Goal: Download file/media

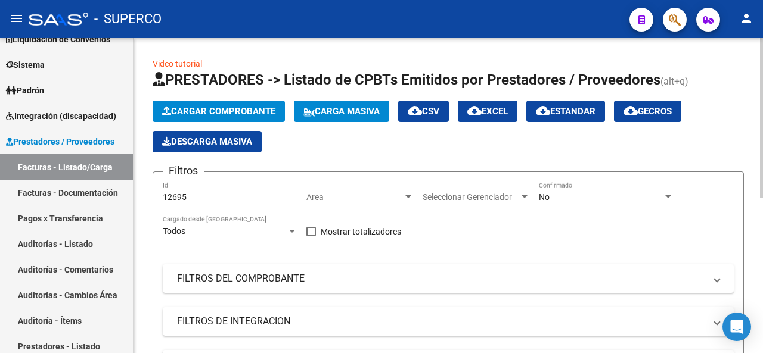
click at [361, 198] on span "Area" at bounding box center [354, 198] width 97 height 10
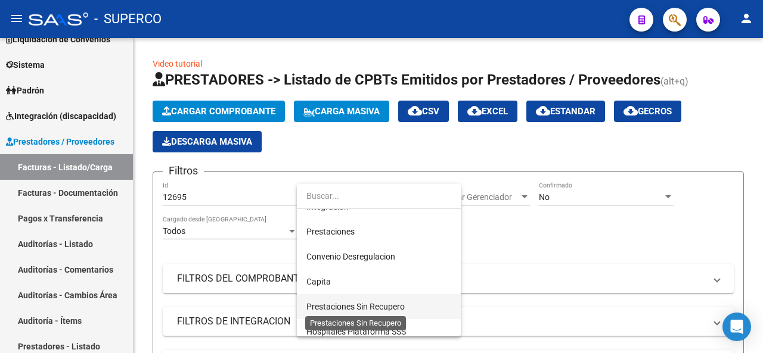
scroll to position [119, 0]
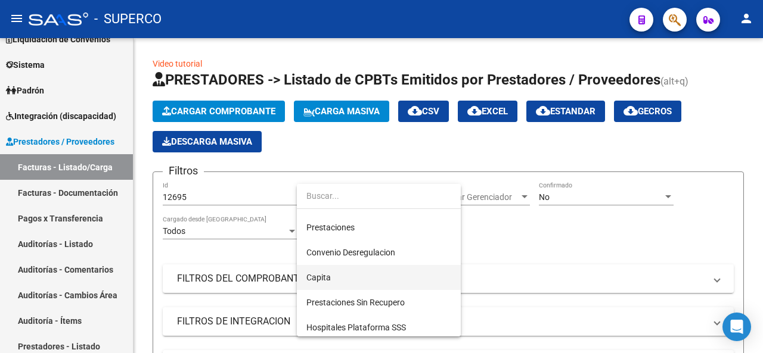
click at [353, 277] on span "Capita" at bounding box center [378, 277] width 145 height 25
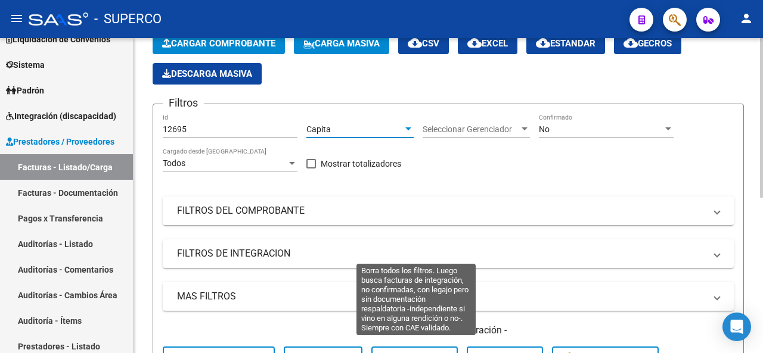
scroll to position [179, 0]
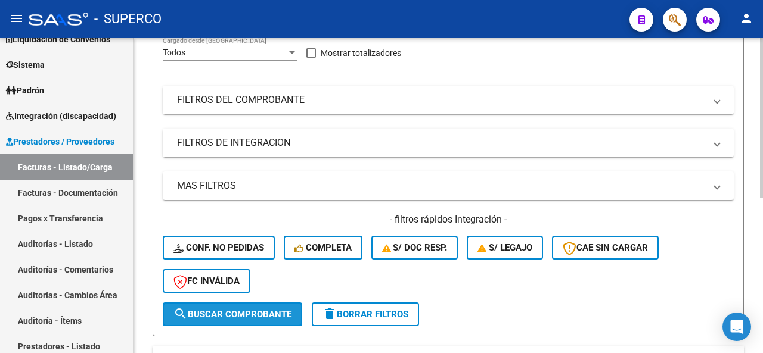
click at [257, 316] on span "search Buscar Comprobante" at bounding box center [232, 314] width 118 height 11
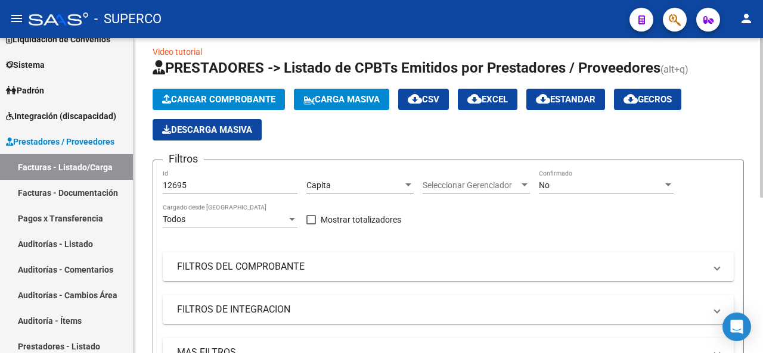
scroll to position [9, 0]
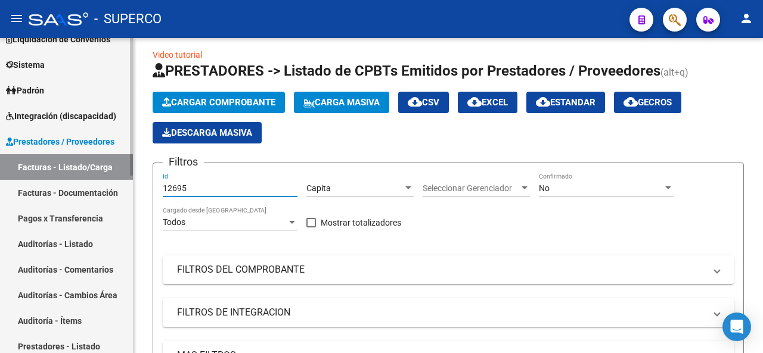
drag, startPoint x: 217, startPoint y: 188, endPoint x: 123, endPoint y: 189, distance: 93.6
click at [122, 188] on mat-sidenav-container "Firma Express Inicio Calendario SSS Instructivos Contacto OS Reportes Tablero d…" at bounding box center [381, 195] width 763 height 315
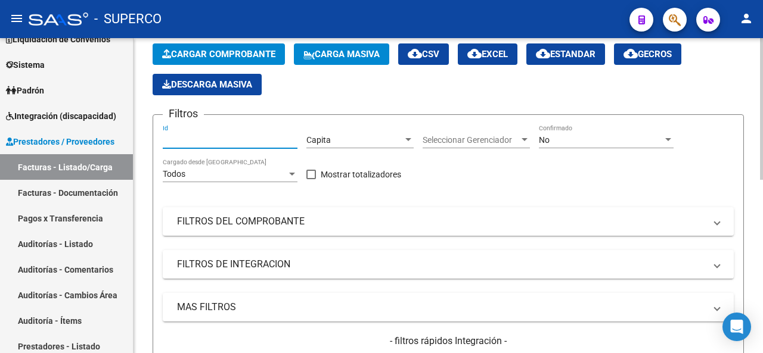
scroll to position [188, 0]
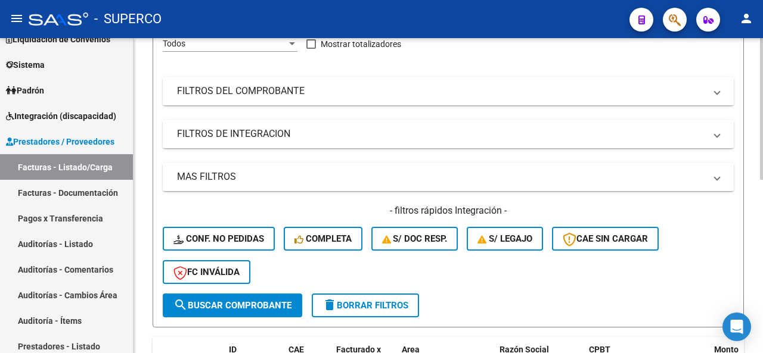
click at [249, 302] on span "search Buscar Comprobante" at bounding box center [232, 305] width 118 height 11
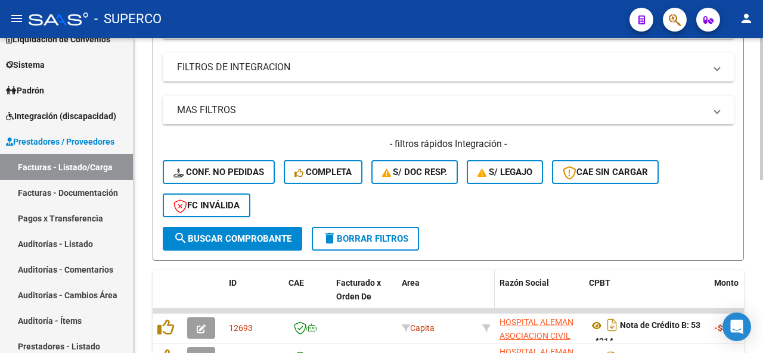
scroll to position [367, 0]
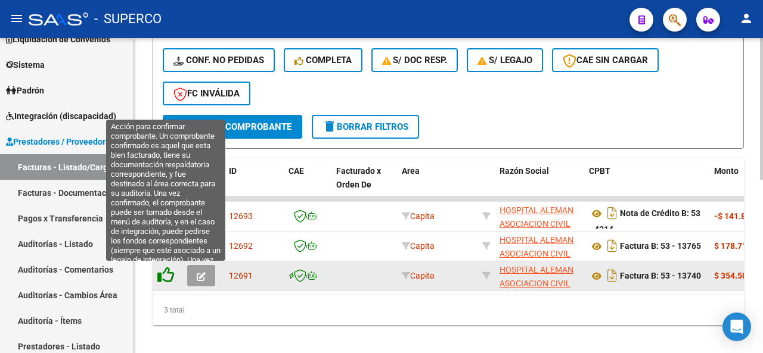
click at [166, 272] on icon at bounding box center [165, 275] width 17 height 17
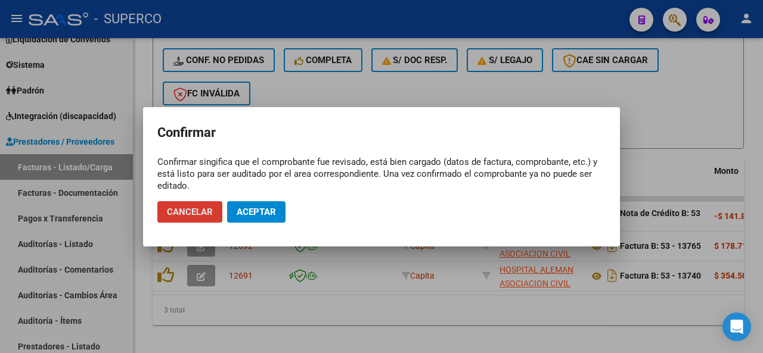
click at [268, 209] on span "Aceptar" at bounding box center [256, 212] width 39 height 11
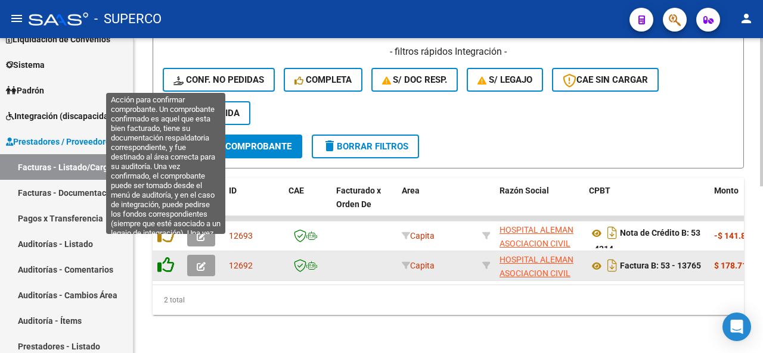
scroll to position [355, 0]
click at [165, 257] on icon at bounding box center [165, 265] width 17 height 17
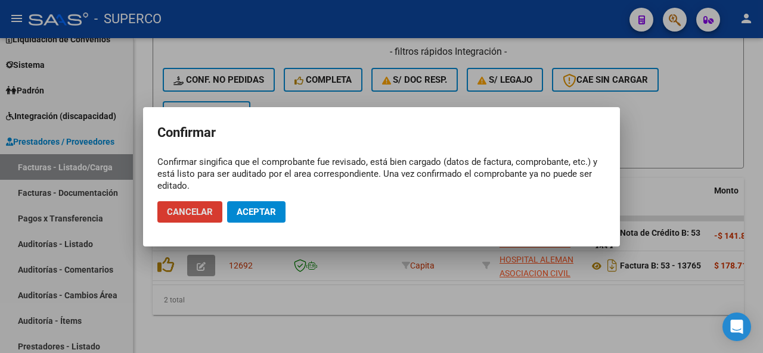
click at [257, 212] on span "Aceptar" at bounding box center [256, 212] width 39 height 11
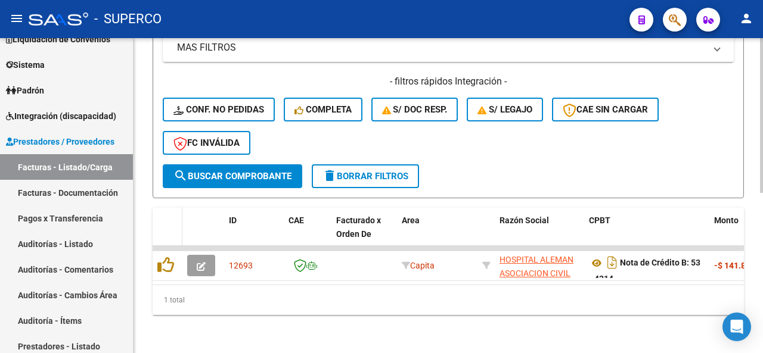
scroll to position [325, 0]
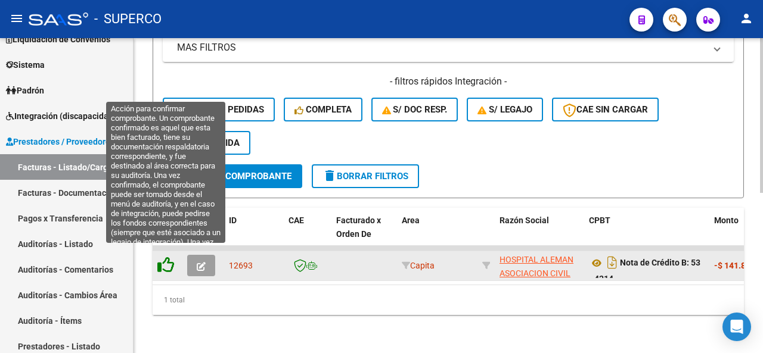
click at [167, 259] on icon at bounding box center [165, 265] width 17 height 17
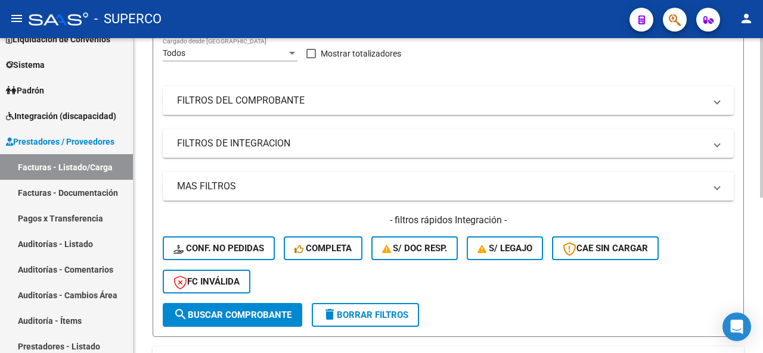
scroll to position [69, 0]
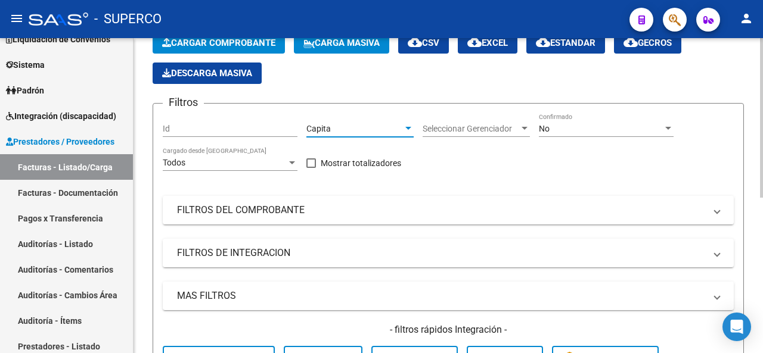
click at [412, 129] on div at bounding box center [408, 129] width 11 height 10
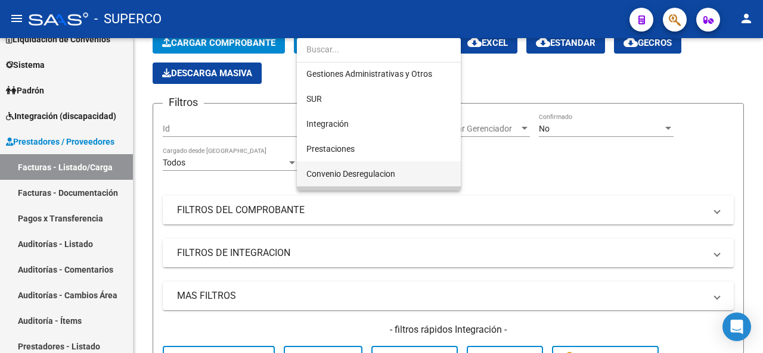
scroll to position [0, 0]
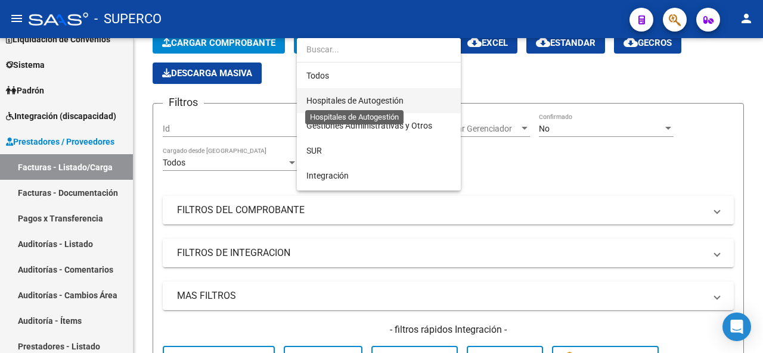
click at [367, 104] on span "Hospitales de Autogestión" at bounding box center [354, 101] width 97 height 10
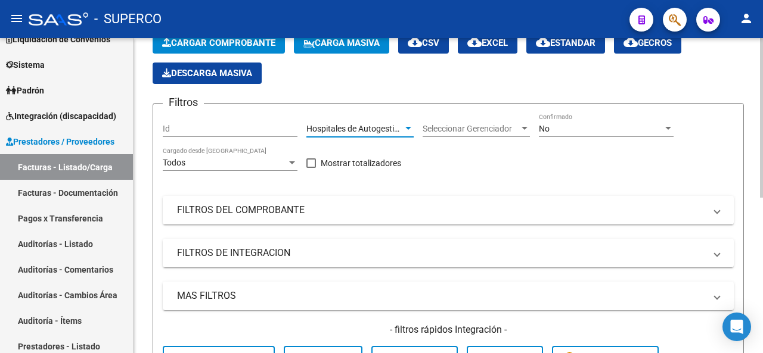
click at [383, 126] on span "Hospitales de Autogestión" at bounding box center [354, 129] width 97 height 10
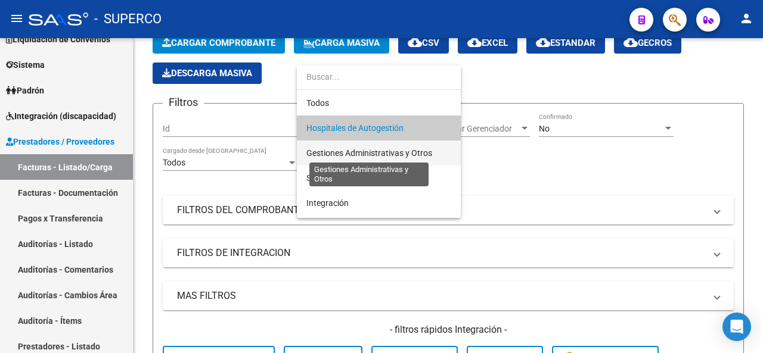
click at [387, 152] on span "Gestiones Administrativas y Otros" at bounding box center [369, 153] width 126 height 10
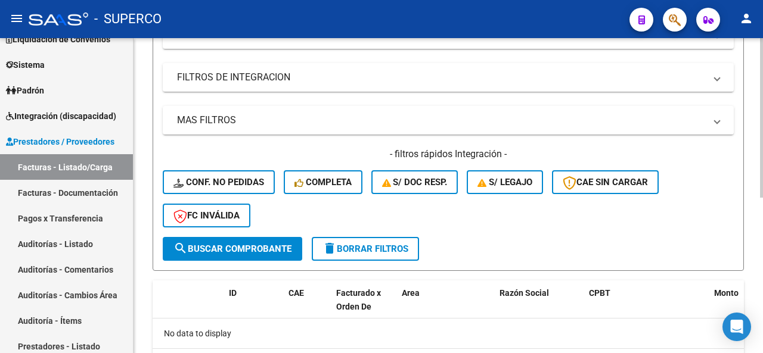
scroll to position [247, 0]
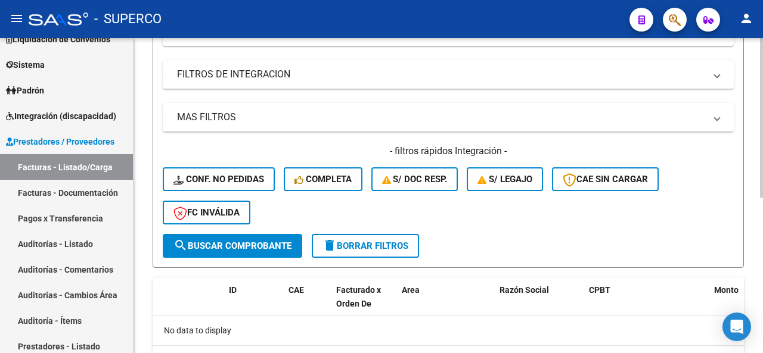
click at [243, 246] on span "search Buscar Comprobante" at bounding box center [232, 246] width 118 height 11
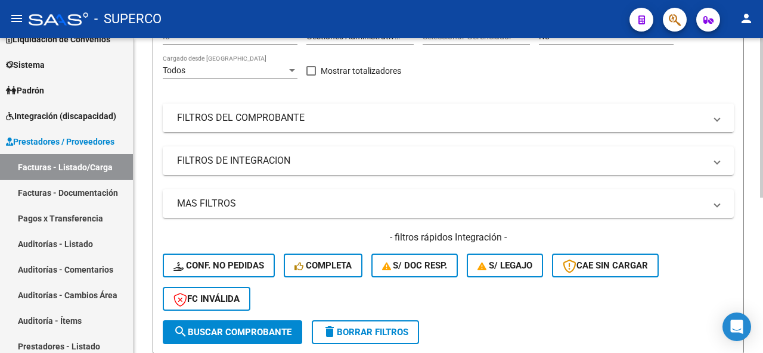
scroll to position [69, 0]
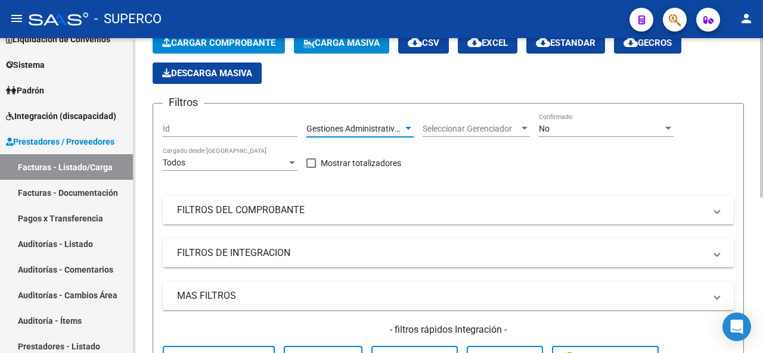
click at [353, 131] on span "Gestiones Administrativas y Otros" at bounding box center [369, 129] width 126 height 10
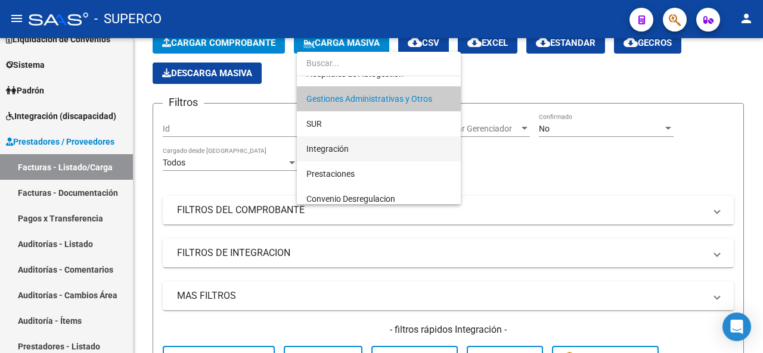
scroll to position [60, 0]
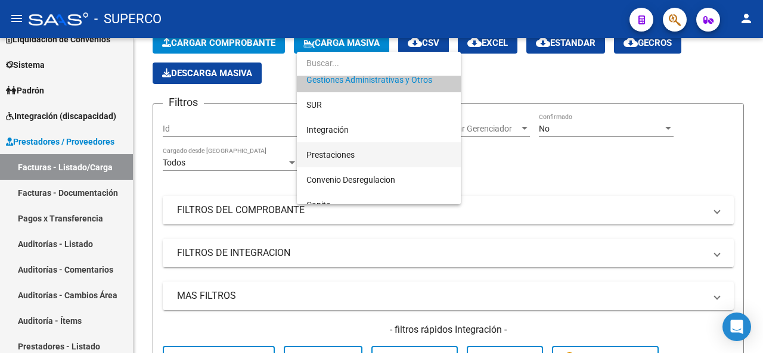
click at [345, 160] on span "Prestaciones" at bounding box center [378, 154] width 145 height 25
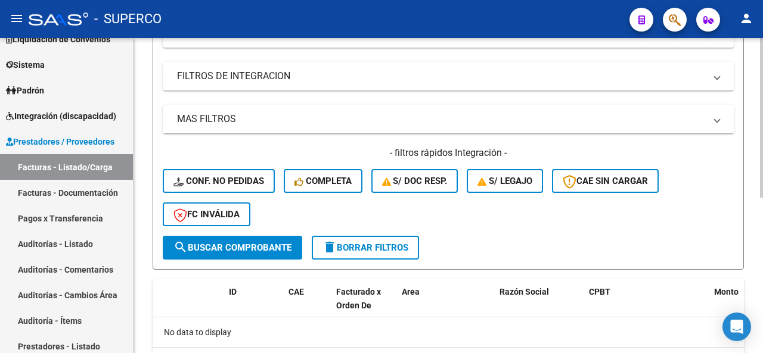
scroll to position [247, 0]
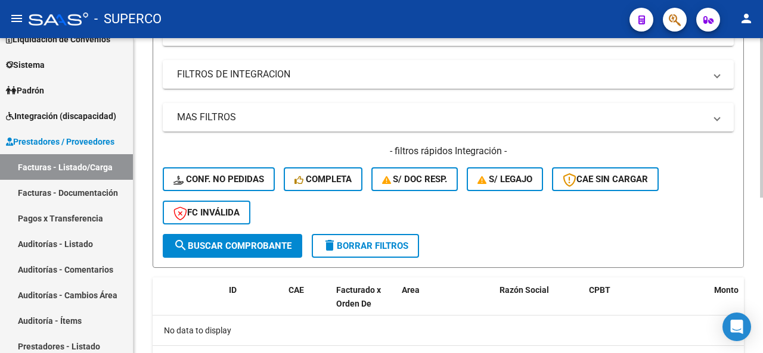
click at [225, 245] on span "search Buscar Comprobante" at bounding box center [232, 246] width 118 height 11
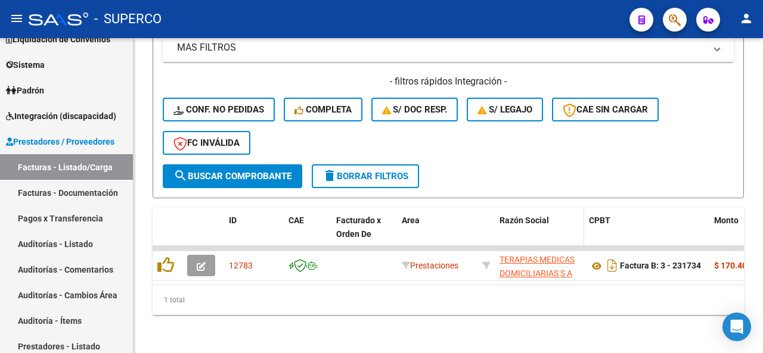
scroll to position [325, 0]
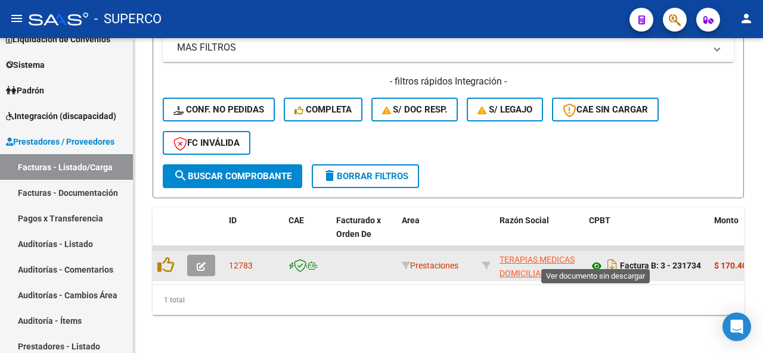
click at [599, 259] on icon at bounding box center [596, 266] width 15 height 14
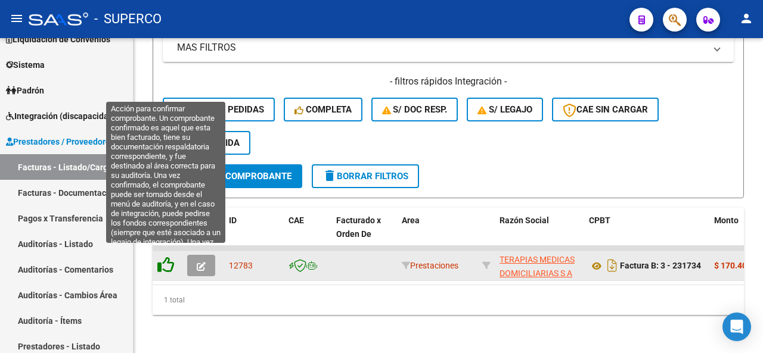
click at [166, 257] on icon at bounding box center [165, 265] width 17 height 17
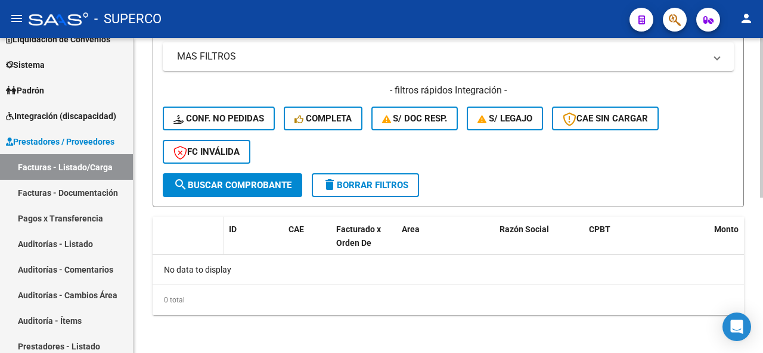
scroll to position [307, 0]
